Goal: Transaction & Acquisition: Purchase product/service

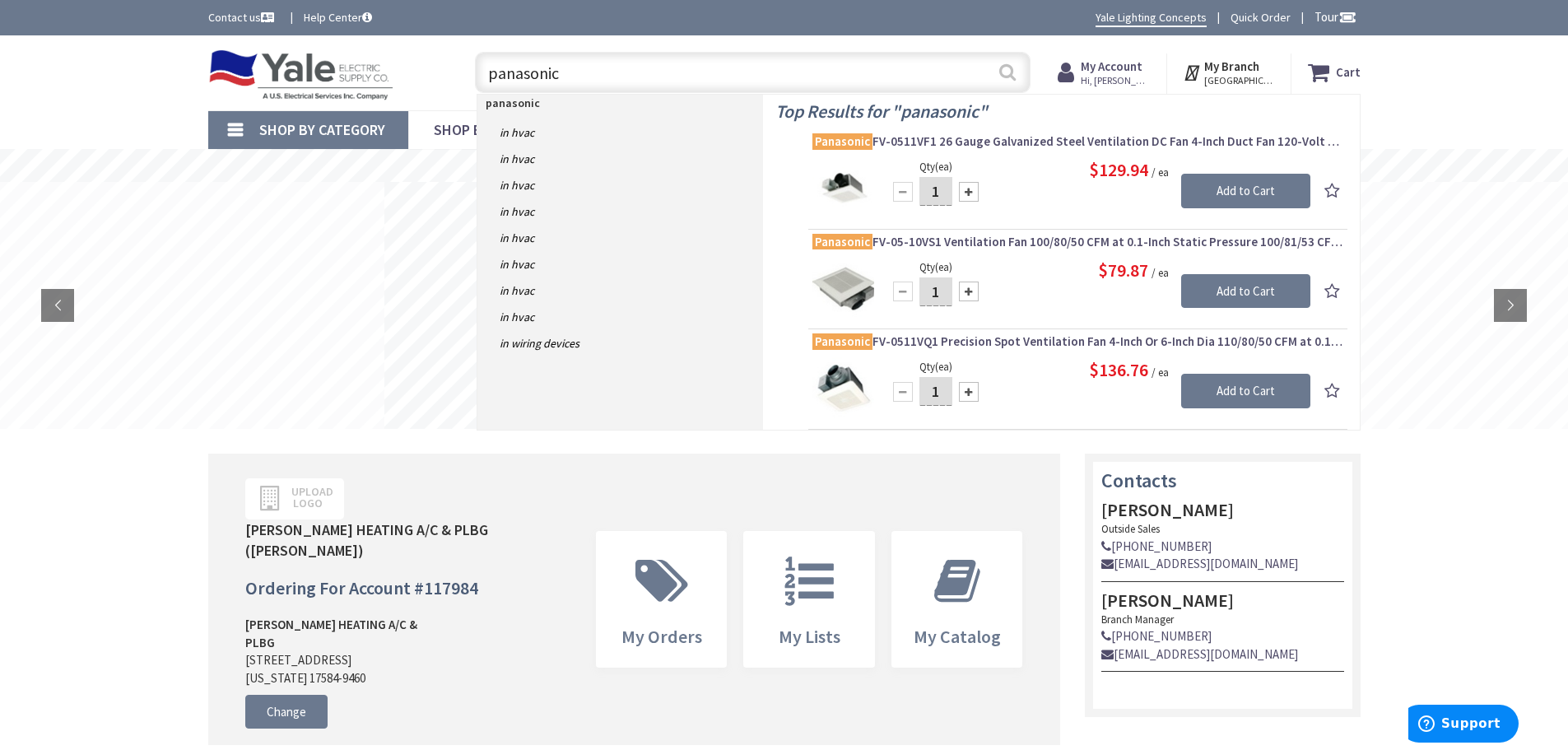
type input "panasonic"
click at [1011, 71] on button "Search" at bounding box center [1008, 71] width 21 height 37
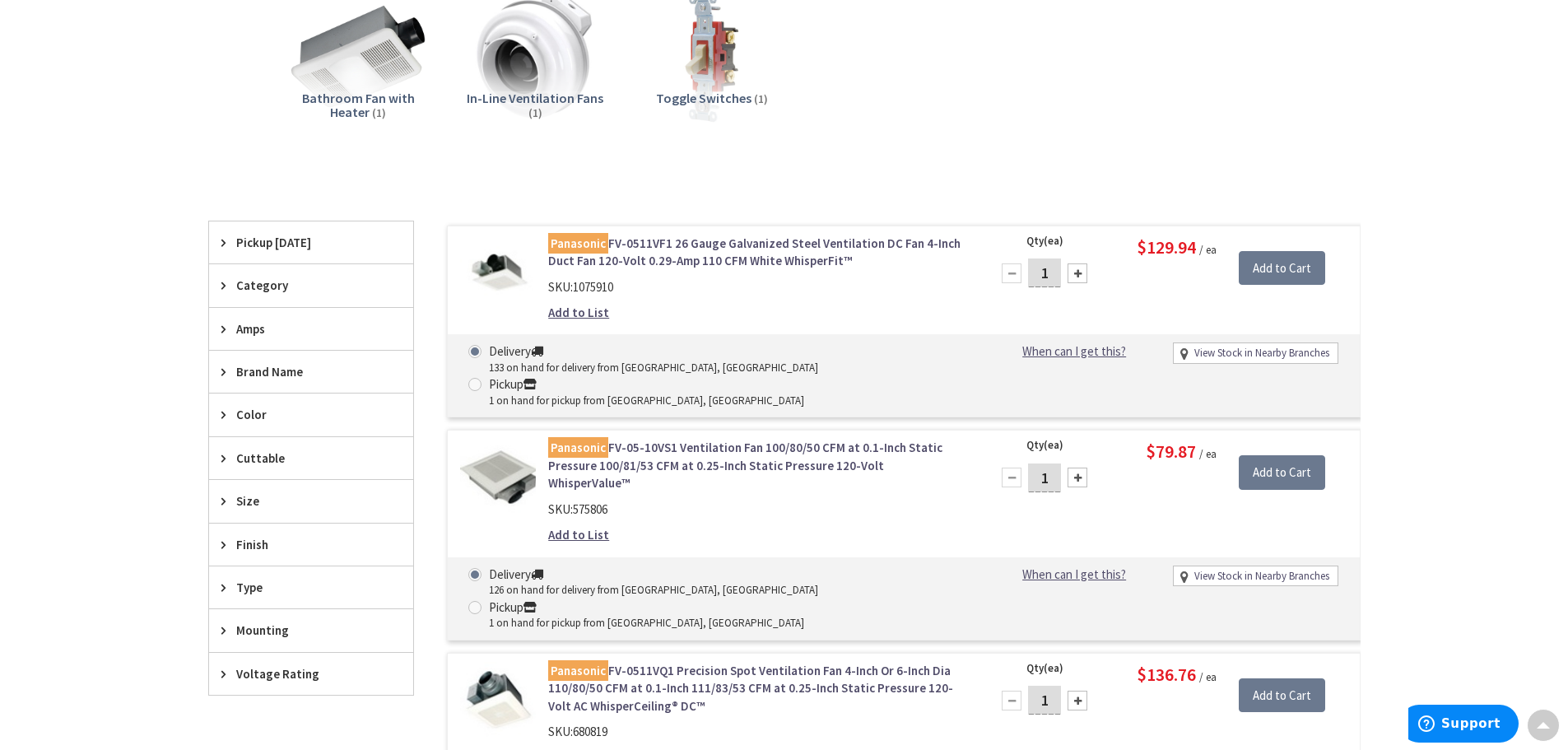
scroll to position [494, 0]
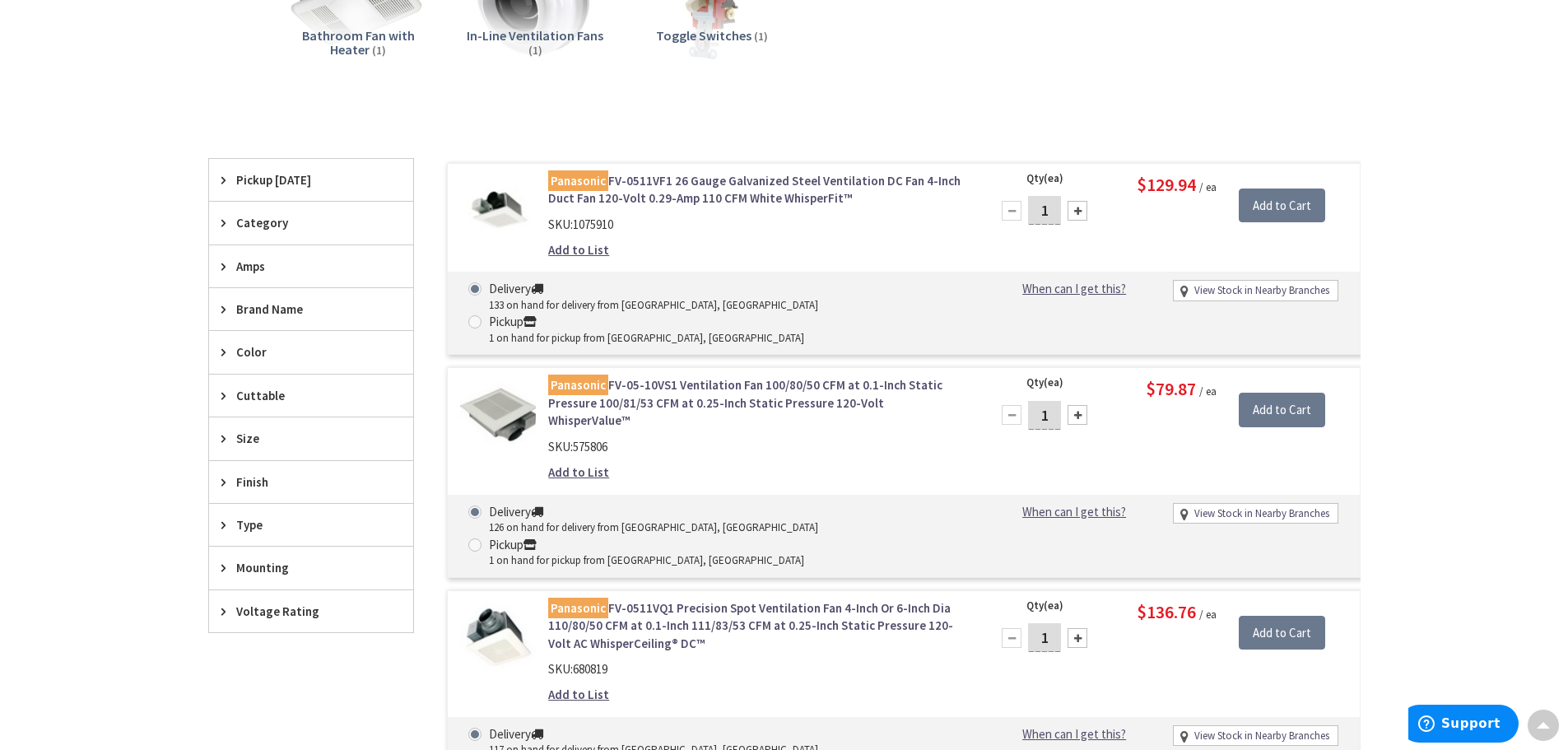
click at [227, 224] on icon at bounding box center [227, 222] width 13 height 13
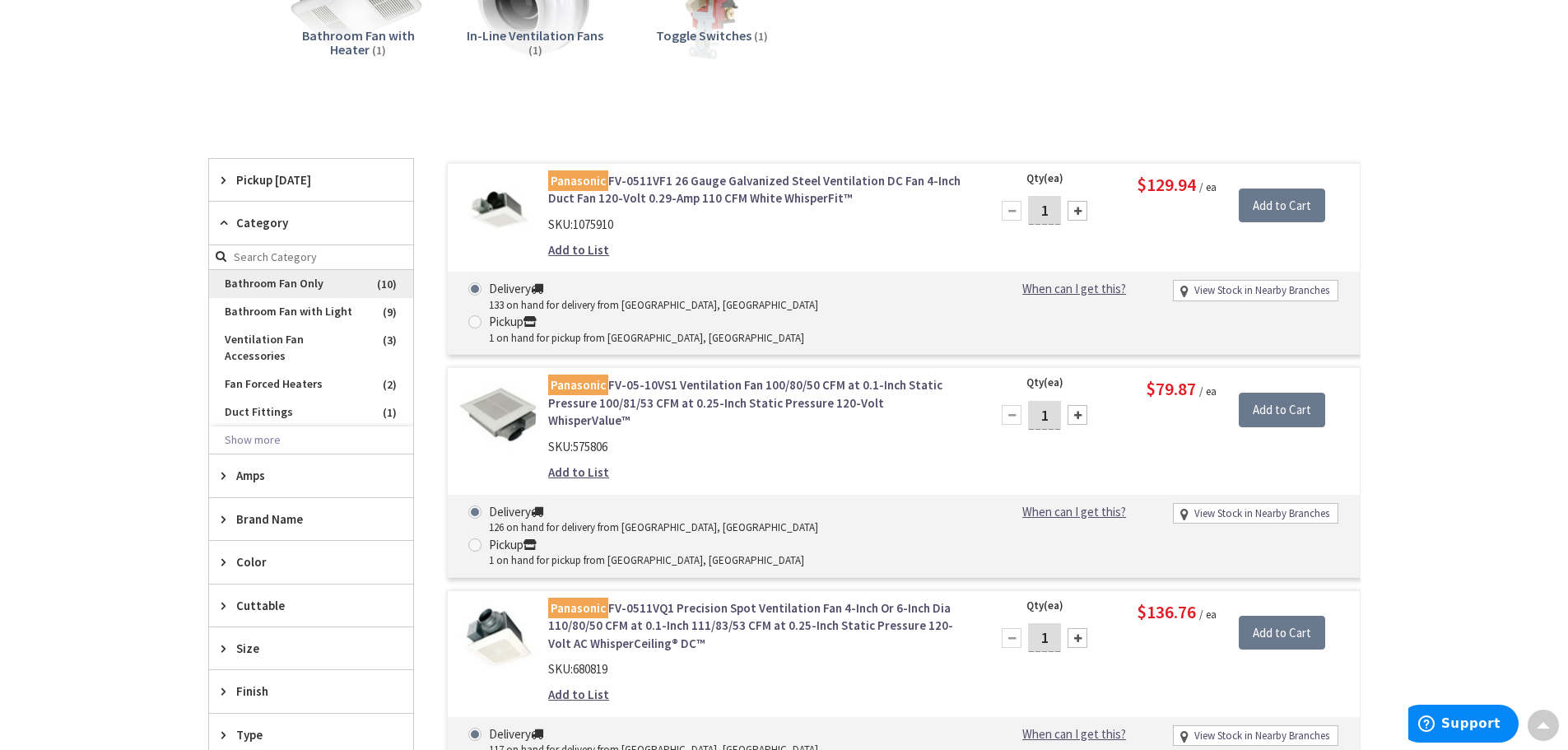
click at [274, 282] on span "Bathroom Fan Only" at bounding box center [311, 284] width 204 height 28
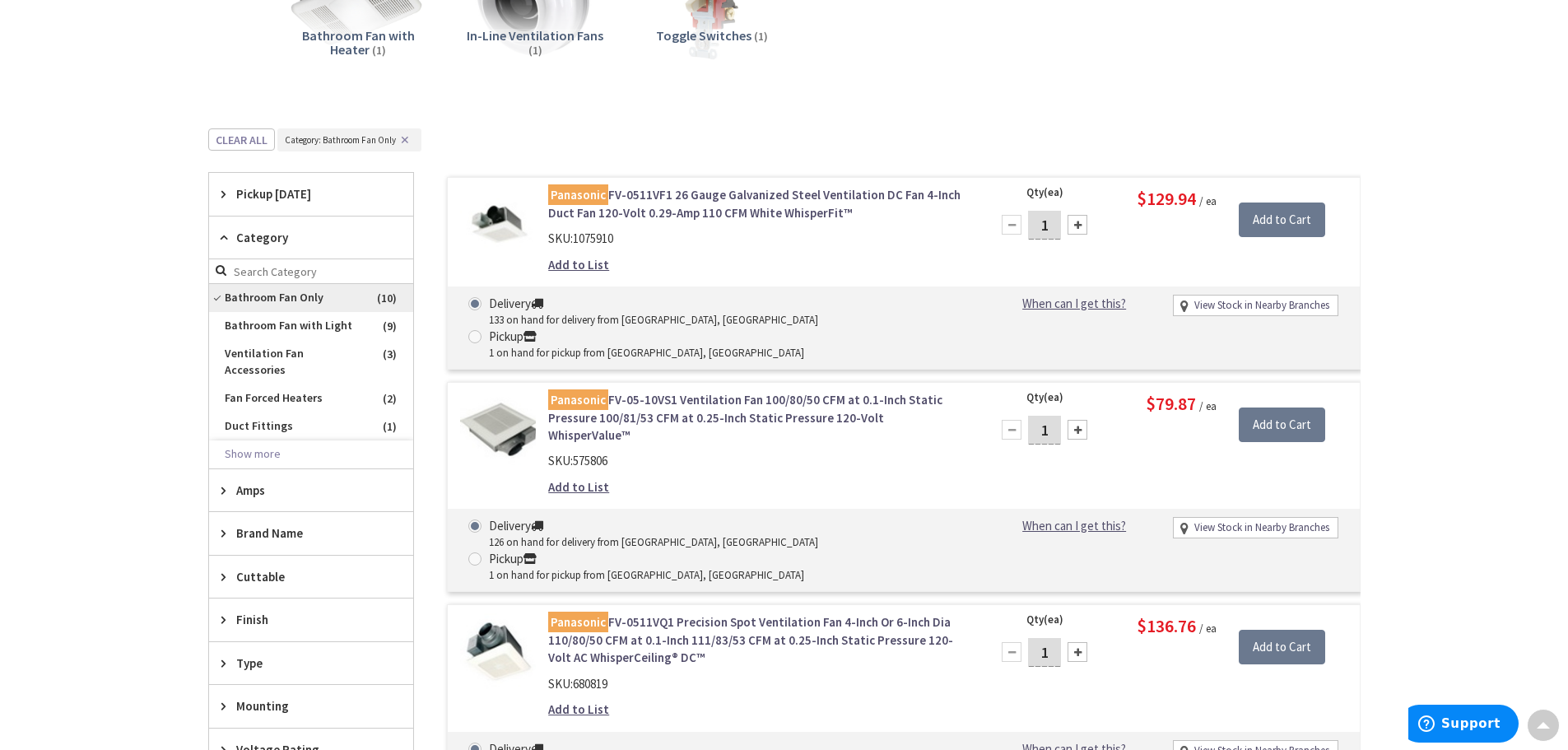
click at [307, 301] on span "Bathroom Fan Only" at bounding box center [311, 297] width 204 height 28
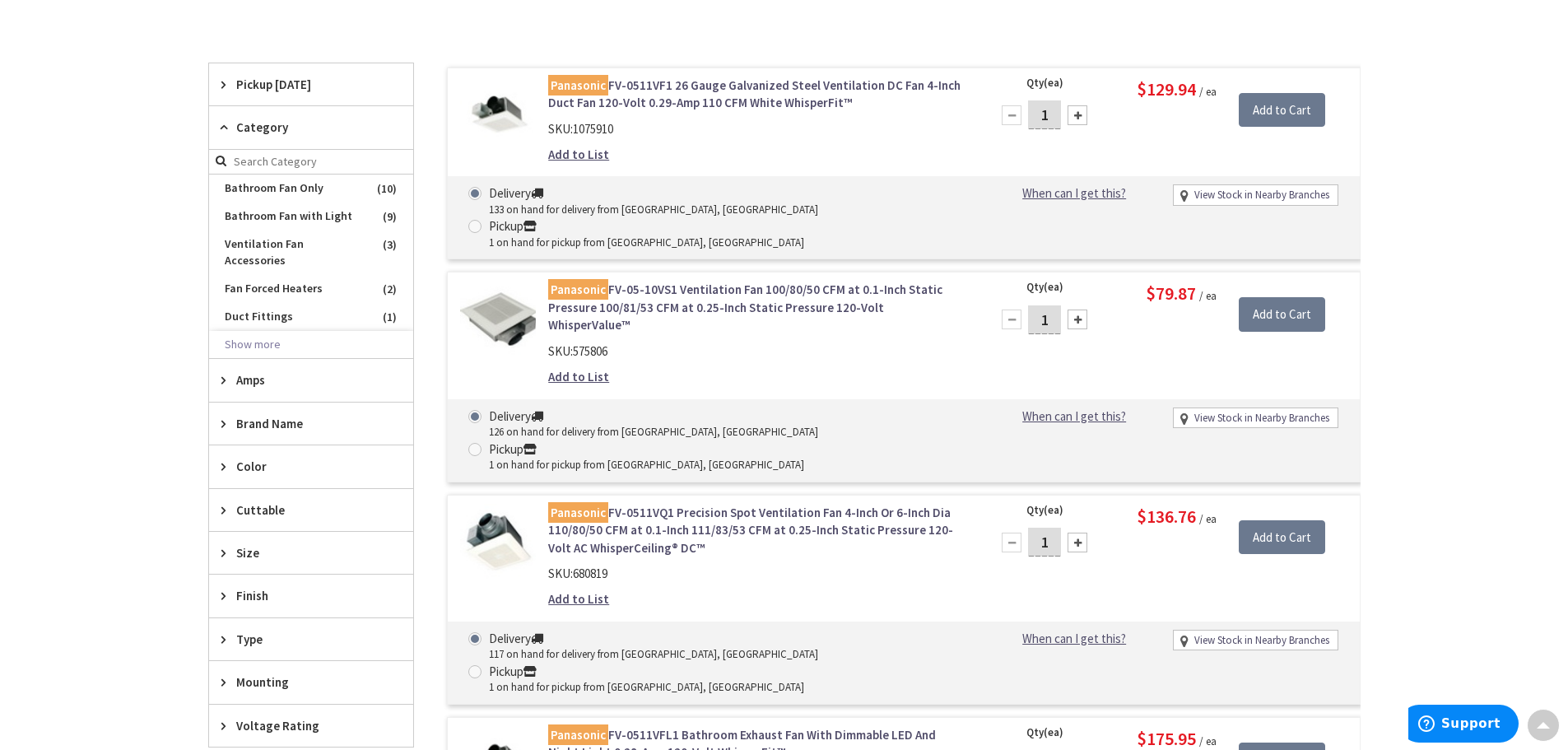
scroll to position [577, 0]
